Goal: Find specific fact: Locate a discrete piece of known information

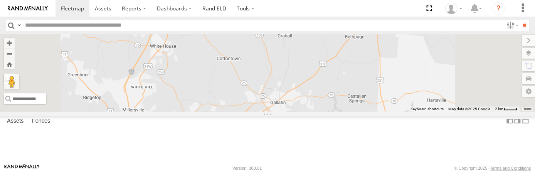
click at [0, 0] on span at bounding box center [0, 0] width 0 height 0
click at [102, 7] on span at bounding box center [102, 8] width 17 height 7
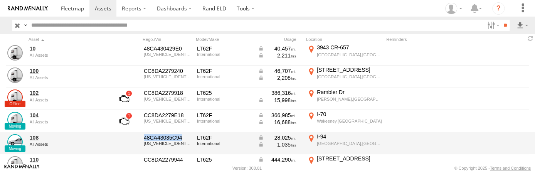
drag, startPoint x: 145, startPoint y: 136, endPoint x: 181, endPoint y: 135, distance: 36.6
click at [181, 135] on div "48CA43035C94" at bounding box center [168, 137] width 48 height 7
drag, startPoint x: 181, startPoint y: 135, endPoint x: 170, endPoint y: 137, distance: 11.3
copy div "48CA43035C94"
